Goal: Task Accomplishment & Management: Manage account settings

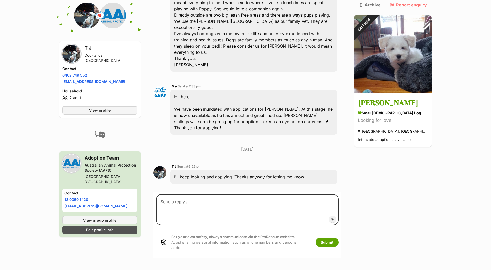
scroll to position [201, 0]
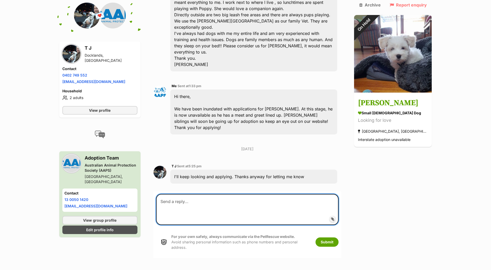
click at [248, 194] on textarea at bounding box center [247, 209] width 183 height 31
type textarea "no problem :)"
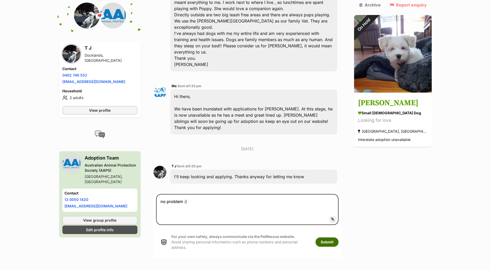
click at [339, 238] on button "Submit" at bounding box center [327, 242] width 23 height 9
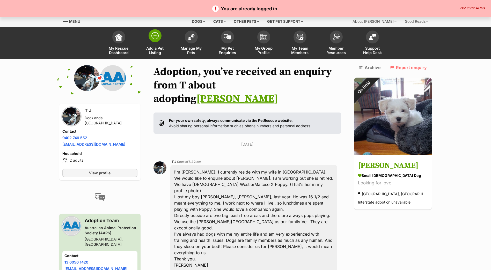
click at [159, 45] on link "Add a Pet Listing" at bounding box center [155, 43] width 36 height 31
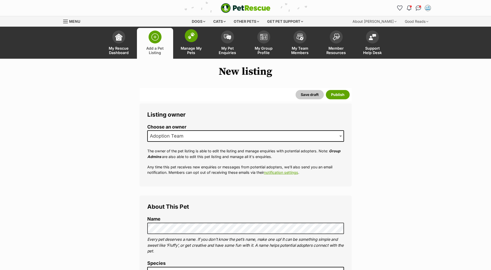
click at [191, 41] on span at bounding box center [191, 35] width 13 height 13
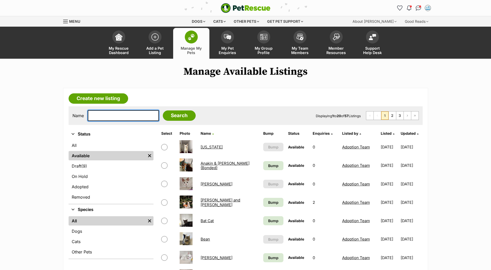
click at [115, 111] on input "text" at bounding box center [123, 115] width 71 height 11
type input "yumi"
click at [163, 111] on input "Search" at bounding box center [179, 116] width 33 height 10
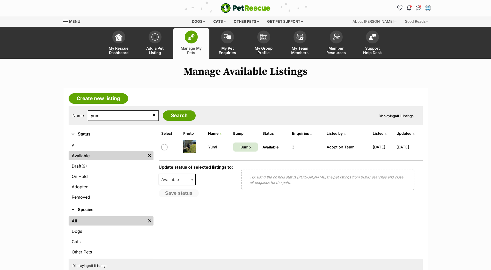
click at [164, 149] on input "checkbox" at bounding box center [164, 147] width 6 height 6
checkbox input "true"
click at [183, 179] on span "Available" at bounding box center [171, 179] width 25 height 7
select select "rehomed"
click at [183, 192] on button "Save status" at bounding box center [179, 193] width 41 height 9
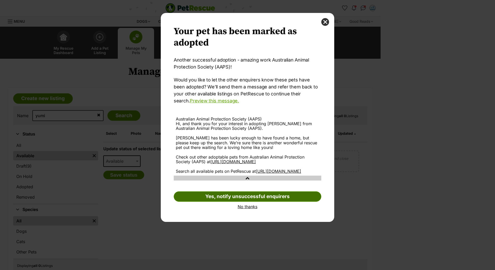
click at [240, 202] on link "Yes, notify unsuccessful enquirers" at bounding box center [248, 197] width 148 height 10
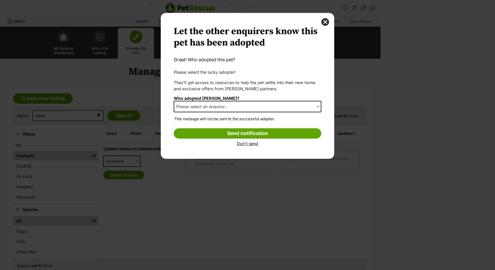
click at [255, 108] on span "Please select an enquirer..." at bounding box center [248, 106] width 148 height 11
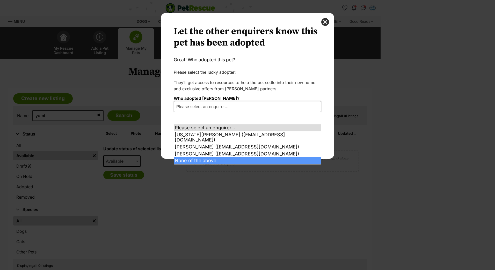
select select "other"
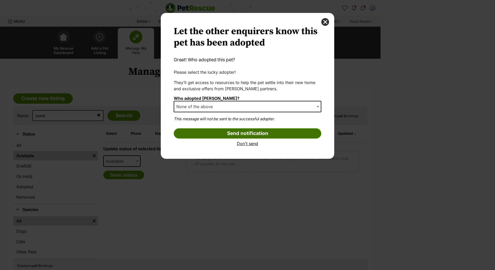
click at [243, 132] on input "Send notification" at bounding box center [248, 133] width 148 height 10
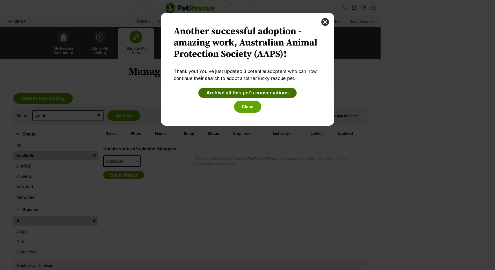
click at [263, 96] on button "Archive all this pet's conversations" at bounding box center [247, 93] width 98 height 10
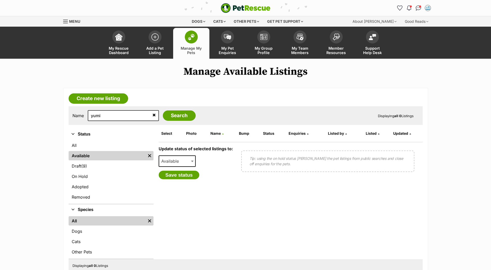
click at [143, 115] on div "yumi" at bounding box center [123, 115] width 71 height 11
drag, startPoint x: 122, startPoint y: 116, endPoint x: 61, endPoint y: 116, distance: 61.1
click at [61, 116] on div "Create new listing Name yumi Search Displaying all 0 Listings Refine your searc…" at bounding box center [245, 184] width 381 height 193
type input "kevin"
click at [163, 111] on input "Search" at bounding box center [179, 116] width 33 height 10
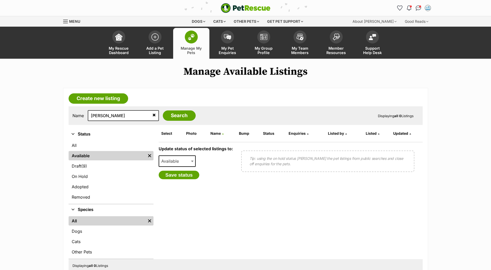
click at [188, 40] on img at bounding box center [191, 37] width 7 height 7
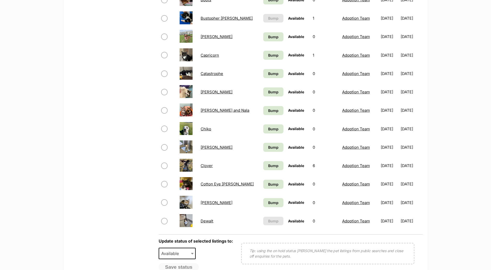
scroll to position [285, 0]
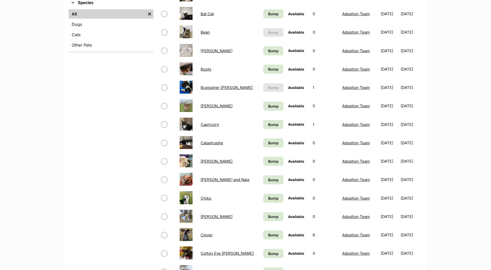
scroll to position [311, 0]
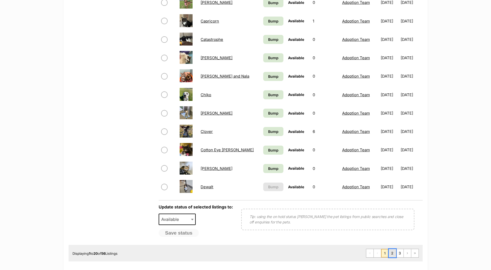
click at [391, 253] on link "2" at bounding box center [392, 253] width 7 height 8
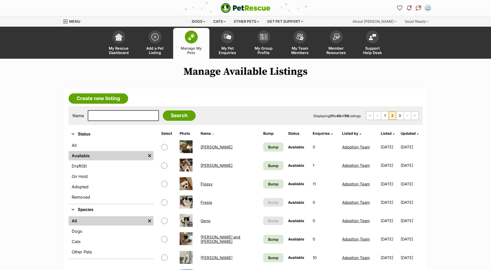
click at [205, 184] on link "Flossy" at bounding box center [207, 184] width 12 height 5
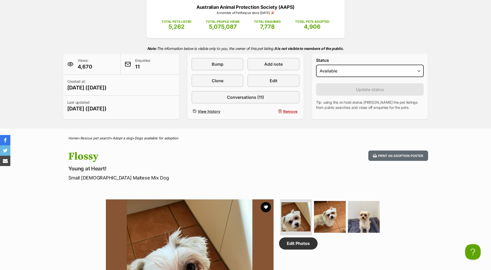
scroll to position [52, 0]
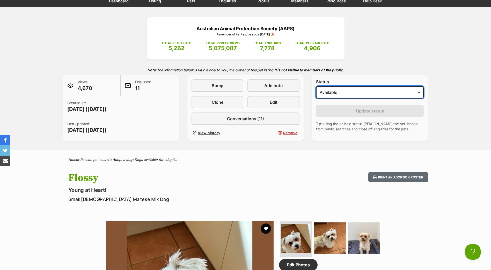
click at [417, 93] on select "Draft - not available as listing has enquires Available On hold Adopted" at bounding box center [370, 92] width 108 height 12
select select "rehomed"
click at [316, 86] on select "Draft - not available as listing has enquires Available On hold Adopted" at bounding box center [370, 92] width 108 height 12
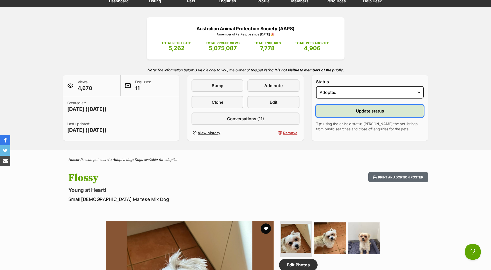
click at [373, 112] on span "Update status" at bounding box center [370, 111] width 28 height 6
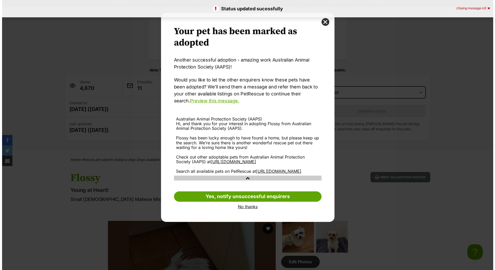
scroll to position [0, 0]
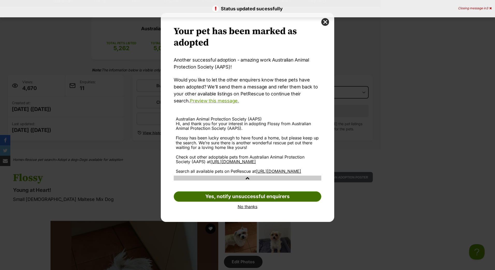
click at [250, 202] on link "Yes, notify unsuccessful enquirers" at bounding box center [248, 197] width 148 height 10
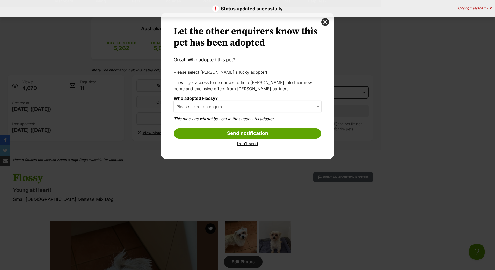
click at [257, 109] on span "Please select an enquirer..." at bounding box center [248, 106] width 148 height 11
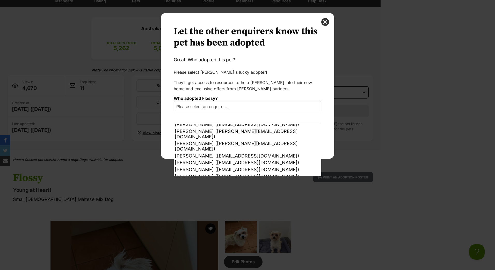
scroll to position [38, 0]
select select "other"
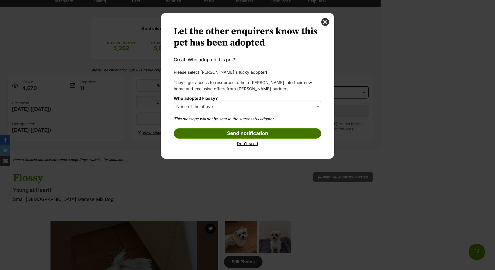
click at [269, 135] on input "Send notification" at bounding box center [248, 133] width 148 height 10
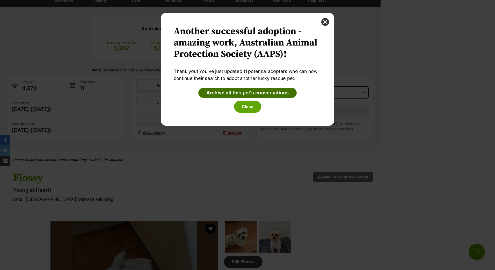
click at [227, 91] on button "Archive all this pet's conversations" at bounding box center [247, 93] width 98 height 10
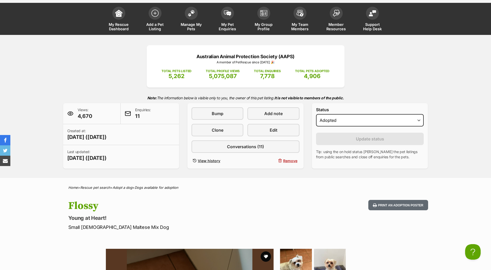
scroll to position [0, 0]
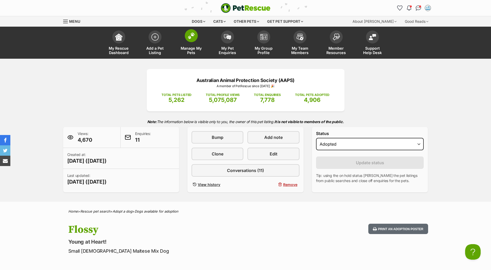
click at [188, 42] on link "Manage My Pets" at bounding box center [191, 43] width 36 height 31
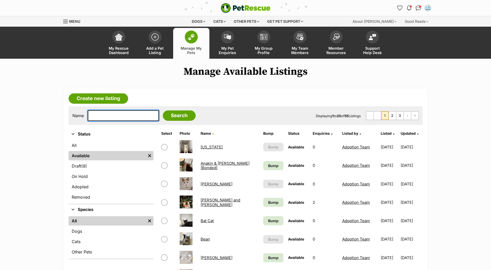
click at [106, 120] on input "text" at bounding box center [123, 115] width 71 height 11
type input "kevin"
click at [163, 111] on input "Search" at bounding box center [179, 116] width 33 height 10
